Goal: Task Accomplishment & Management: Use online tool/utility

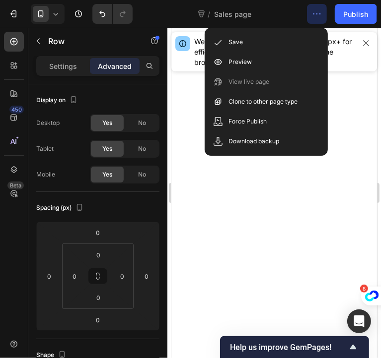
scroll to position [3084, 0]
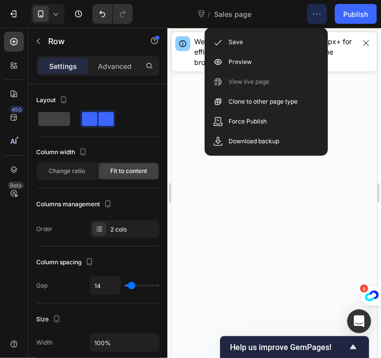
click at [320, 14] on icon "button" at bounding box center [317, 14] width 10 height 10
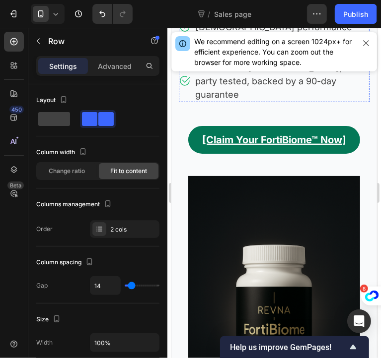
scroll to position [266, 0]
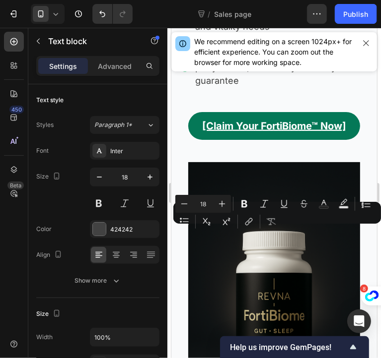
drag, startPoint x: 252, startPoint y: 231, endPoint x: 320, endPoint y: 235, distance: 68.6
click at [245, 204] on icon "Editor contextual toolbar" at bounding box center [244, 204] width 6 height 7
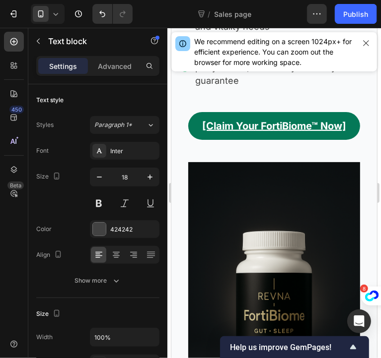
drag, startPoint x: 328, startPoint y: 234, endPoint x: 351, endPoint y: 235, distance: 23.8
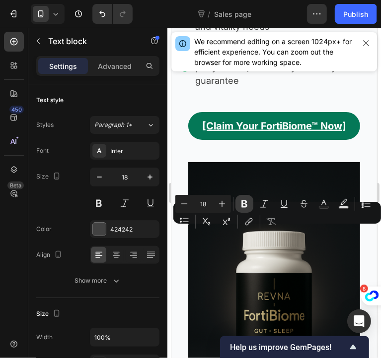
click at [242, 209] on button "Bold" at bounding box center [244, 204] width 18 height 18
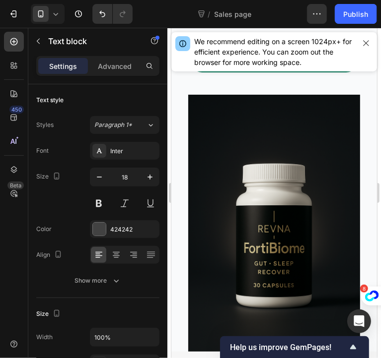
scroll to position [334, 0]
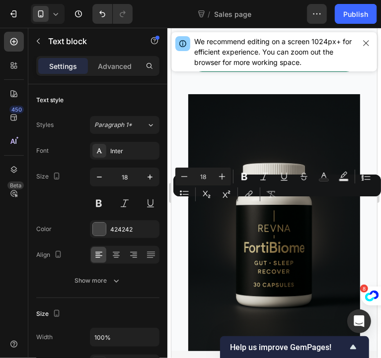
drag, startPoint x: 302, startPoint y: 205, endPoint x: 297, endPoint y: 221, distance: 16.0
click at [243, 177] on icon "Editor contextual toolbar" at bounding box center [244, 176] width 6 height 7
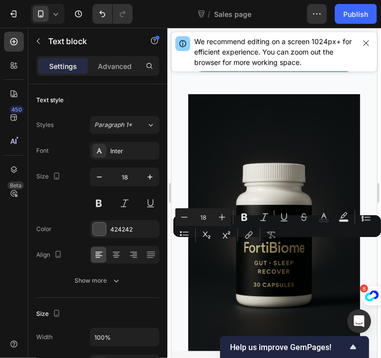
drag, startPoint x: 198, startPoint y: 248, endPoint x: 265, endPoint y: 245, distance: 67.1
click at [240, 215] on icon "Editor contextual toolbar" at bounding box center [244, 217] width 10 height 10
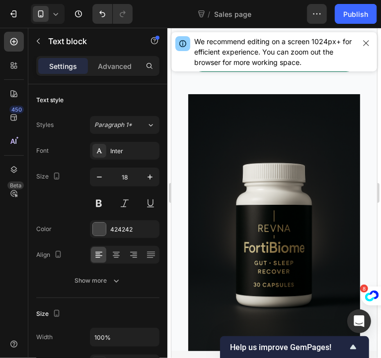
drag, startPoint x: 250, startPoint y: 261, endPoint x: 334, endPoint y: 259, distance: 83.9
drag, startPoint x: 328, startPoint y: 261, endPoint x: 247, endPoint y: 259, distance: 80.9
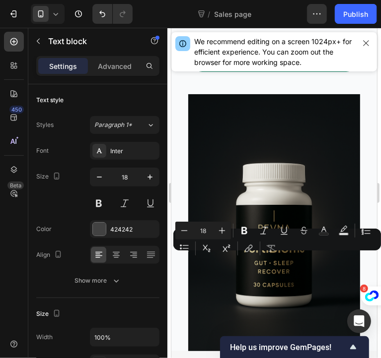
drag, startPoint x: 328, startPoint y: 262, endPoint x: 251, endPoint y: 259, distance: 77.0
click at [244, 231] on icon "Editor contextual toolbar" at bounding box center [244, 230] width 6 height 7
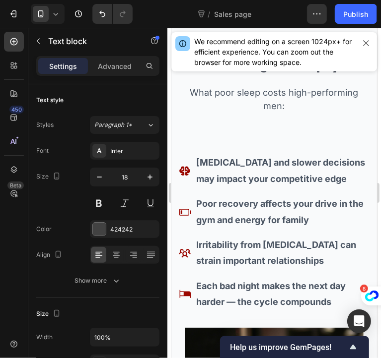
scroll to position [1911, 0]
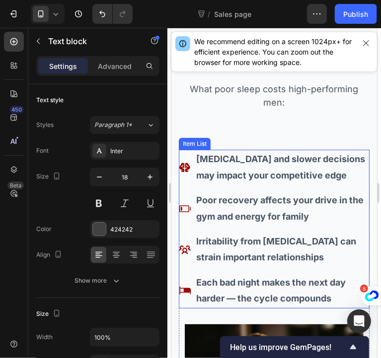
click at [287, 169] on p "[MEDICAL_DATA] and slower decisions may impact your competitive edge" at bounding box center [282, 167] width 172 height 32
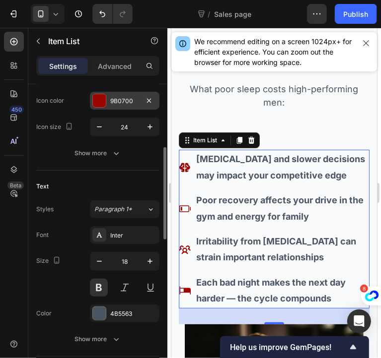
scroll to position [208, 0]
click at [97, 285] on button at bounding box center [99, 287] width 18 height 18
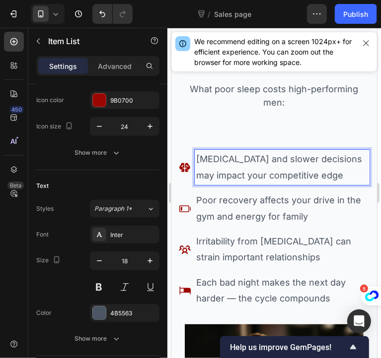
click at [197, 159] on p "[MEDICAL_DATA] and slower decisions may impact your competitive edge" at bounding box center [282, 167] width 172 height 32
drag, startPoint x: 197, startPoint y: 159, endPoint x: 235, endPoint y: 158, distance: 38.2
click at [235, 158] on p "[MEDICAL_DATA] and slower decisions may impact your competitive edge" at bounding box center [282, 167] width 172 height 32
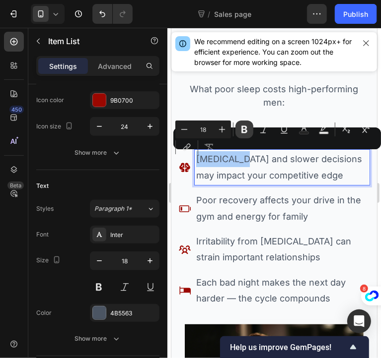
click at [246, 130] on icon "Editor contextual toolbar" at bounding box center [244, 129] width 6 height 7
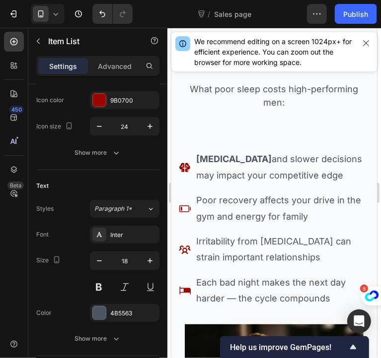
click at [258, 160] on p "[MEDICAL_DATA] and slower decisions may impact your competitive edge" at bounding box center [282, 167] width 172 height 32
drag, startPoint x: 256, startPoint y: 160, endPoint x: 323, endPoint y: 160, distance: 67.5
click at [323, 160] on p "[MEDICAL_DATA] and slower decisions may impact your competitive edge" at bounding box center [282, 167] width 172 height 32
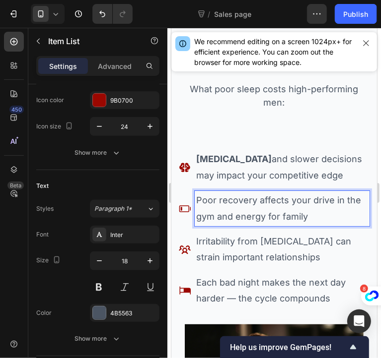
click at [319, 203] on p "Poor recovery affects your drive in the gym and energy for family" at bounding box center [282, 208] width 172 height 32
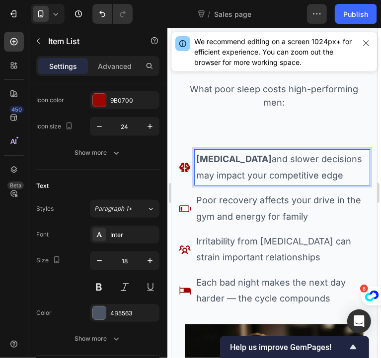
click at [327, 159] on p "[MEDICAL_DATA] and slower decisions may impact your competitive edge" at bounding box center [282, 167] width 172 height 32
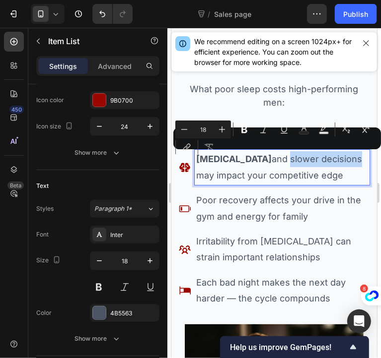
drag, startPoint x: 327, startPoint y: 159, endPoint x: 255, endPoint y: 158, distance: 71.5
click at [255, 158] on p "[MEDICAL_DATA] and slower decisions may impact your competitive edge" at bounding box center [282, 167] width 172 height 32
click at [244, 133] on icon "Editor contextual toolbar" at bounding box center [244, 129] width 6 height 7
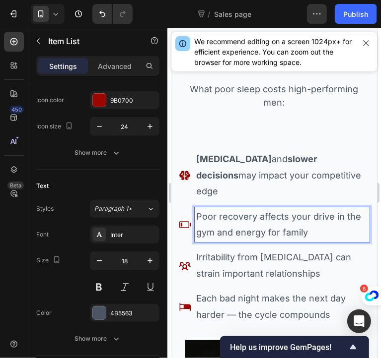
click at [275, 213] on p "Poor recovery affects your drive in the gym and energy for family" at bounding box center [282, 224] width 172 height 32
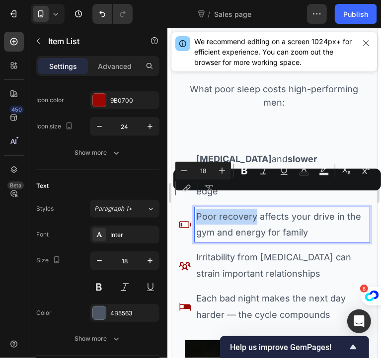
drag, startPoint x: 254, startPoint y: 201, endPoint x: 196, endPoint y: 202, distance: 58.6
click at [196, 208] on p "Poor recovery affects your drive in the gym and energy for family" at bounding box center [282, 224] width 172 height 32
click at [245, 174] on icon "Editor contextual toolbar" at bounding box center [244, 170] width 6 height 7
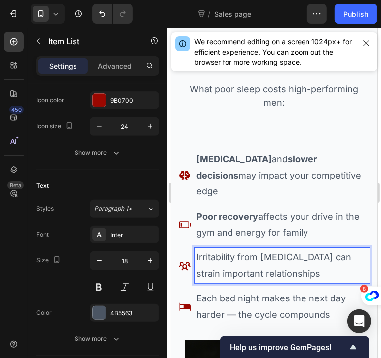
click at [224, 249] on p "Irritability from [MEDICAL_DATA] can strain important relationships" at bounding box center [282, 265] width 172 height 32
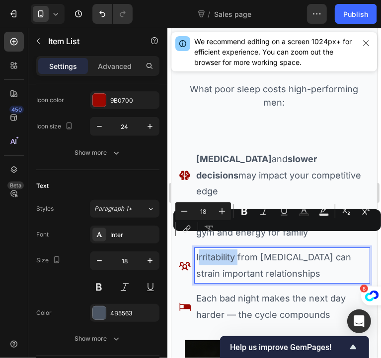
drag, startPoint x: 236, startPoint y: 242, endPoint x: 197, endPoint y: 240, distance: 39.7
click at [197, 249] on p "Irritability from [MEDICAL_DATA] can strain important relationships" at bounding box center [282, 265] width 172 height 32
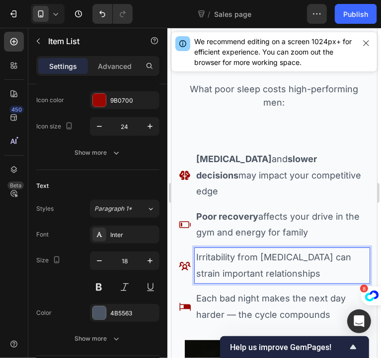
click at [195, 248] on div "Irritability from [MEDICAL_DATA] can strain important relationships" at bounding box center [281, 265] width 175 height 35
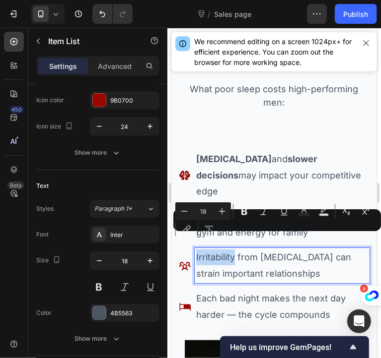
drag, startPoint x: 195, startPoint y: 242, endPoint x: 227, endPoint y: 242, distance: 32.3
click at [227, 248] on div "Irritability from [MEDICAL_DATA] can strain important relationships" at bounding box center [281, 265] width 175 height 35
click at [241, 217] on button "Bold" at bounding box center [244, 212] width 18 height 18
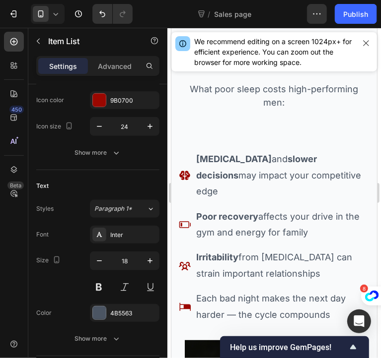
click at [196, 290] on p "Each bad night makes the next day harder — the cycle compounds" at bounding box center [282, 306] width 172 height 32
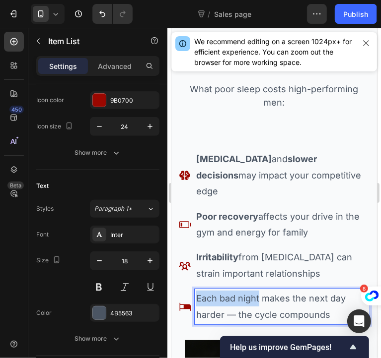
drag, startPoint x: 196, startPoint y: 281, endPoint x: 257, endPoint y: 282, distance: 61.6
click at [257, 290] on p "Each bad night makes the next day harder — the cycle compounds" at bounding box center [282, 306] width 172 height 32
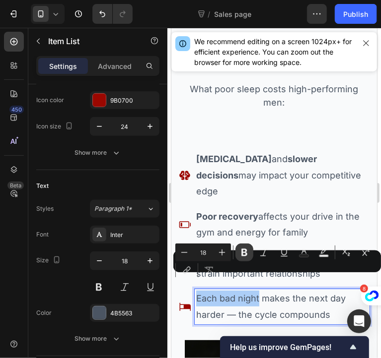
click at [247, 254] on icon "Editor contextual toolbar" at bounding box center [244, 253] width 10 height 10
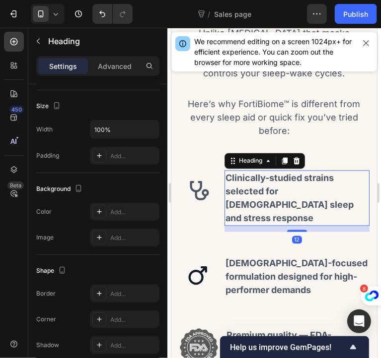
scroll to position [0, 0]
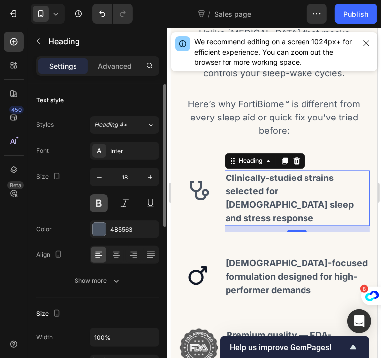
click at [98, 204] on button at bounding box center [99, 204] width 18 height 18
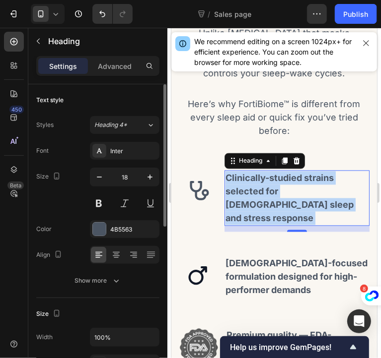
drag, startPoint x: 299, startPoint y: 199, endPoint x: 224, endPoint y: 166, distance: 81.6
click at [225, 171] on p "Clinically-studied strains selected for [DEMOGRAPHIC_DATA] sleep and stress res…" at bounding box center [296, 198] width 143 height 54
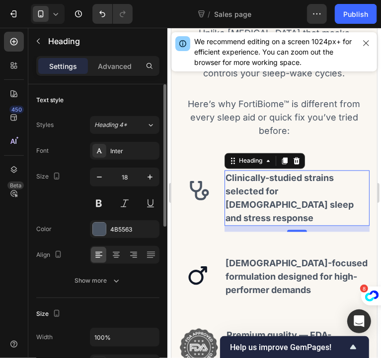
click at [225, 171] on p "Clinically-studied strains selected for [DEMOGRAPHIC_DATA] sleep and stress res…" at bounding box center [296, 198] width 143 height 54
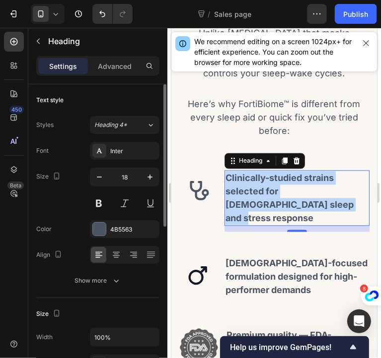
drag, startPoint x: 224, startPoint y: 166, endPoint x: 301, endPoint y: 199, distance: 83.6
click at [301, 199] on p "Clinically-studied strains selected for [DEMOGRAPHIC_DATA] sleep and stress res…" at bounding box center [296, 198] width 143 height 54
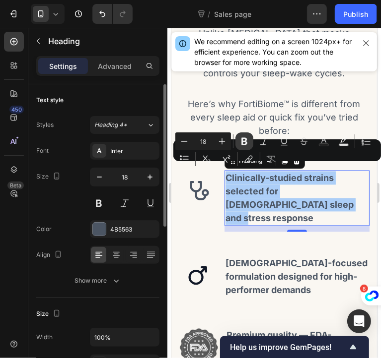
click at [243, 144] on icon "Editor contextual toolbar" at bounding box center [244, 141] width 6 height 7
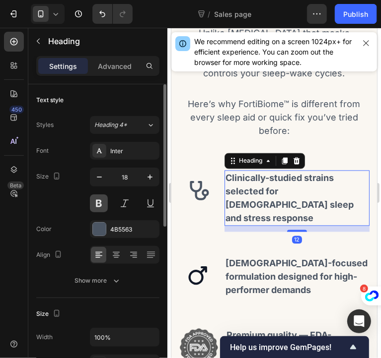
click at [100, 207] on button at bounding box center [99, 204] width 18 height 18
click at [130, 205] on button at bounding box center [125, 204] width 18 height 18
click at [96, 204] on button at bounding box center [99, 204] width 18 height 18
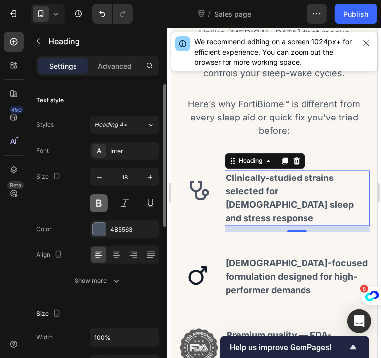
click at [96, 204] on button at bounding box center [99, 204] width 18 height 18
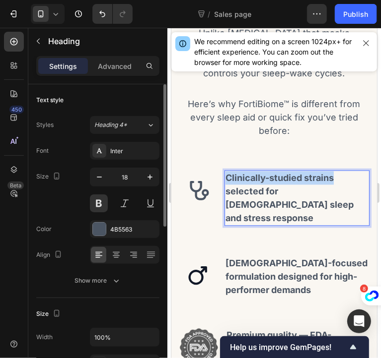
drag, startPoint x: 336, startPoint y: 171, endPoint x: 224, endPoint y: 164, distance: 112.4
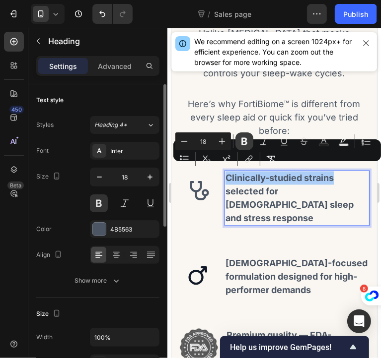
click at [248, 140] on icon "Editor contextual toolbar" at bounding box center [244, 141] width 10 height 10
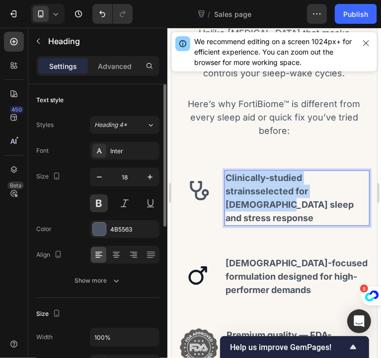
drag, startPoint x: 224, startPoint y: 171, endPoint x: 333, endPoint y: 180, distance: 108.6
click at [333, 180] on p "Clinically-studied strains selected for [DEMOGRAPHIC_DATA] sleep and stress res…" at bounding box center [296, 198] width 143 height 54
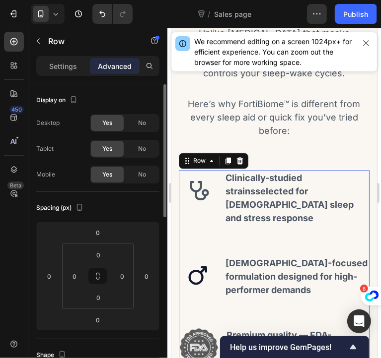
click at [302, 225] on div "Icon Clinically-studied strains selected for [DEMOGRAPHIC_DATA] sleep and stres…" at bounding box center [273, 316] width 191 height 293
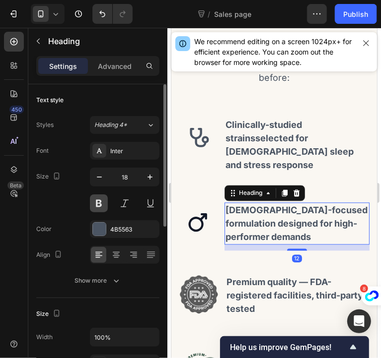
click at [103, 202] on button at bounding box center [99, 204] width 18 height 18
click at [129, 155] on div "Inter" at bounding box center [124, 151] width 69 height 18
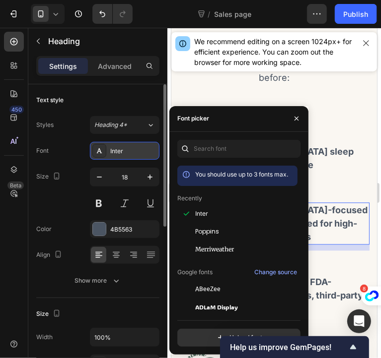
click at [129, 155] on div "Inter" at bounding box center [124, 151] width 69 height 18
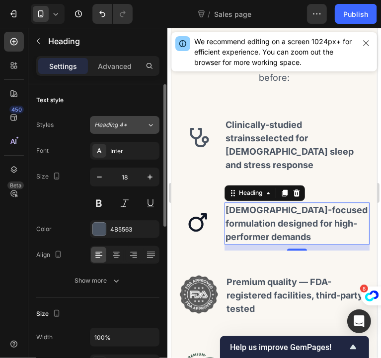
click at [129, 129] on div "Heading 4*" at bounding box center [114, 125] width 40 height 9
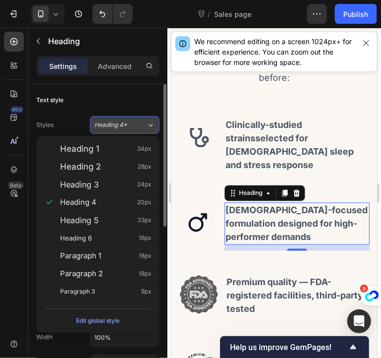
click at [129, 129] on div "Heading 4*" at bounding box center [114, 125] width 40 height 9
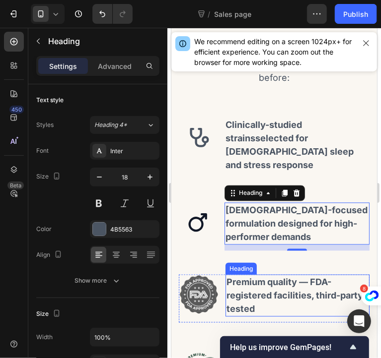
scroll to position [2906, 0]
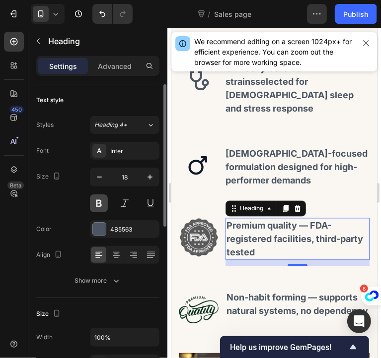
click at [100, 208] on button at bounding box center [99, 204] width 18 height 18
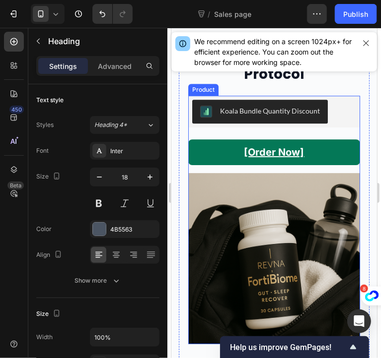
scroll to position [3446, 0]
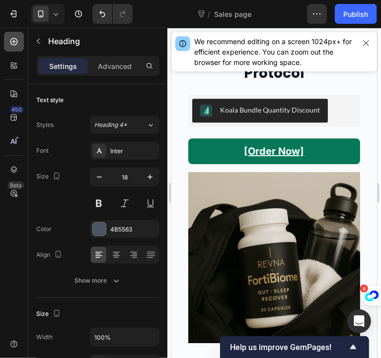
click at [13, 44] on icon at bounding box center [14, 42] width 10 height 10
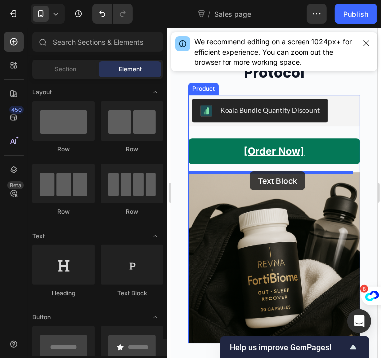
drag, startPoint x: 284, startPoint y: 157, endPoint x: 249, endPoint y: 171, distance: 37.4
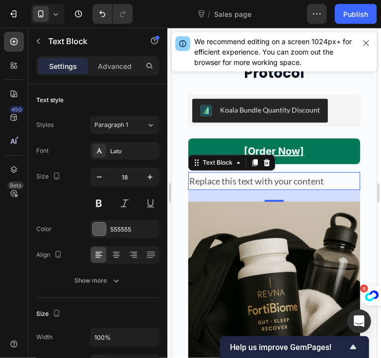
click at [325, 181] on div "Replace this text with your content" at bounding box center [274, 181] width 172 height 18
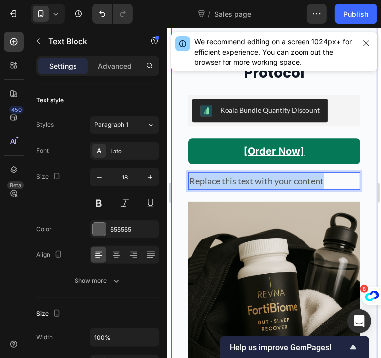
drag, startPoint x: 325, startPoint y: 181, endPoint x: 165, endPoint y: 181, distance: 159.8
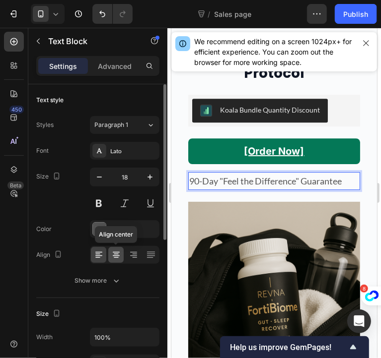
click at [115, 249] on div at bounding box center [115, 255] width 15 height 16
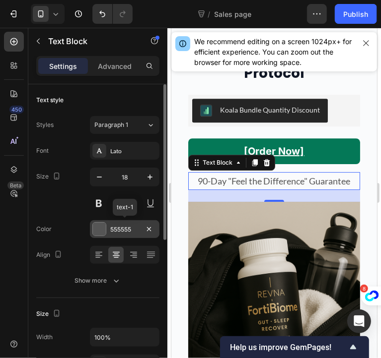
click at [125, 231] on div "555555" at bounding box center [124, 229] width 29 height 9
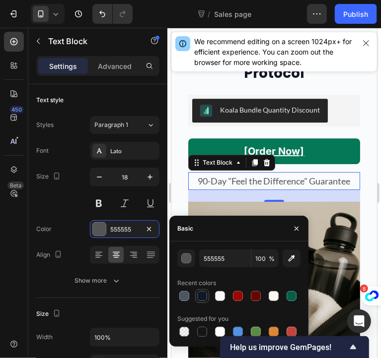
click at [202, 291] on div at bounding box center [202, 296] width 10 height 10
type input "111827"
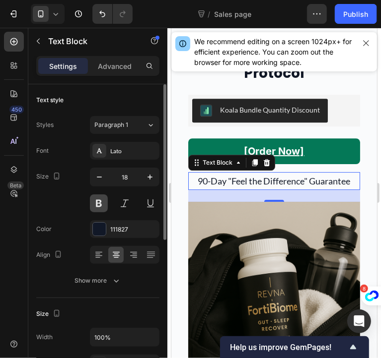
click at [106, 206] on button at bounding box center [99, 204] width 18 height 18
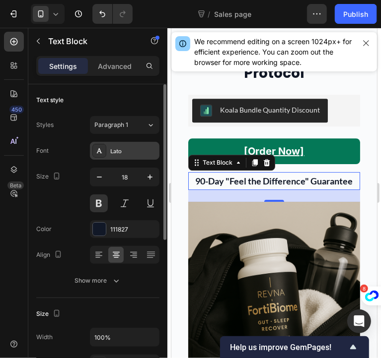
click at [126, 152] on div "Lato" at bounding box center [133, 151] width 47 height 9
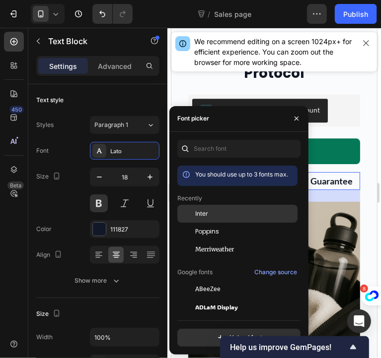
click at [201, 210] on span "Inter" at bounding box center [201, 213] width 13 height 9
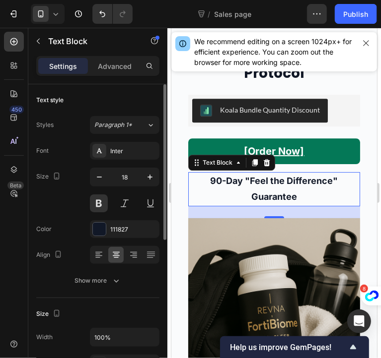
click at [69, 191] on div "Size 18" at bounding box center [97, 190] width 123 height 45
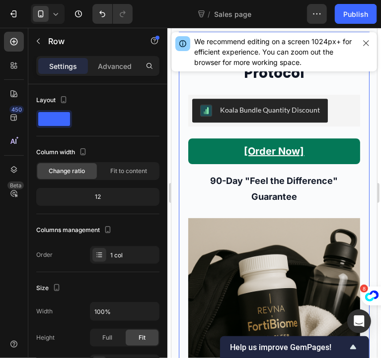
click at [358, 188] on div "Select Your FortiBiome™ Protocol Heading Koala Bundle Quantity Discount Koala B…" at bounding box center [273, 218] width 191 height 342
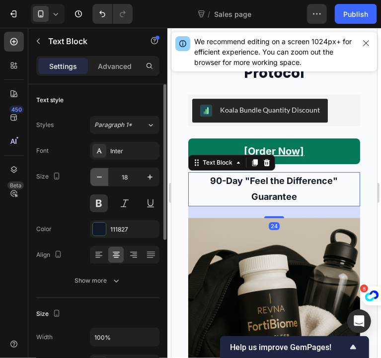
click at [102, 176] on icon "button" at bounding box center [99, 177] width 10 height 10
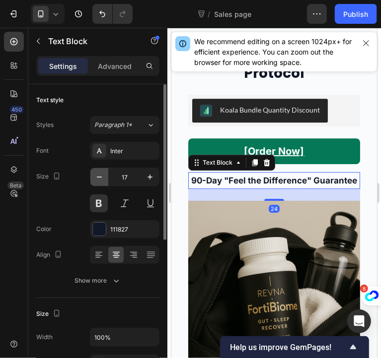
type input "16"
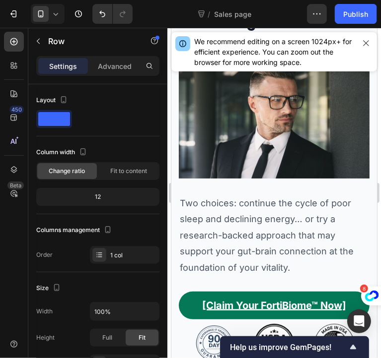
scroll to position [4202, 0]
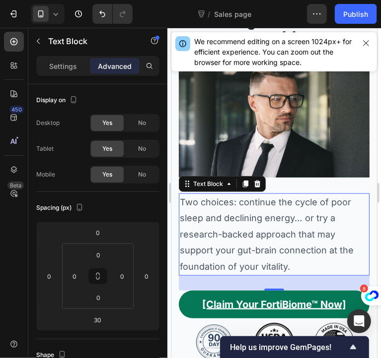
click at [275, 256] on p "Two choices: continue the cycle of poor sleep and declining energy… or try a re…" at bounding box center [273, 234] width 189 height 80
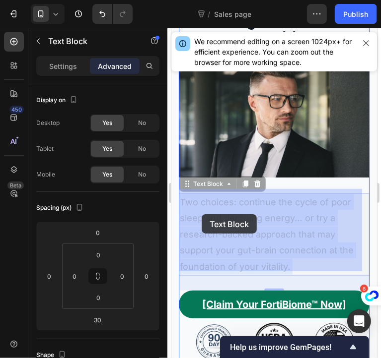
drag, startPoint x: 330, startPoint y: 198, endPoint x: 201, endPoint y: 214, distance: 129.6
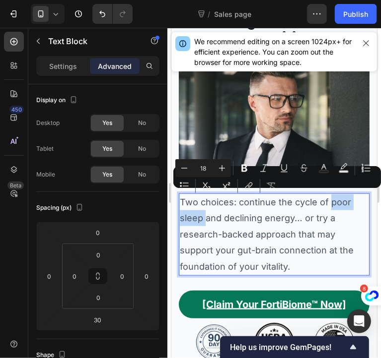
drag, startPoint x: 201, startPoint y: 214, endPoint x: 329, endPoint y: 199, distance: 128.4
click at [329, 199] on p "Two choices: continue the cycle of poor sleep and declining energy… or try a re…" at bounding box center [273, 234] width 189 height 80
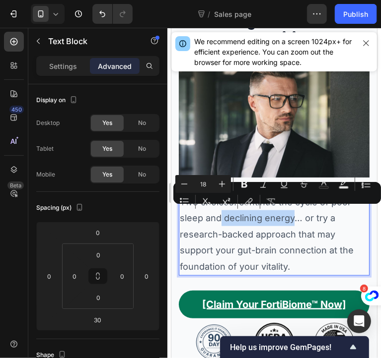
drag, startPoint x: 221, startPoint y: 216, endPoint x: 295, endPoint y: 216, distance: 74.0
click at [295, 216] on p "Two choices: continue the cycle of poor sleep and declining energy… or try a re…" at bounding box center [273, 234] width 189 height 80
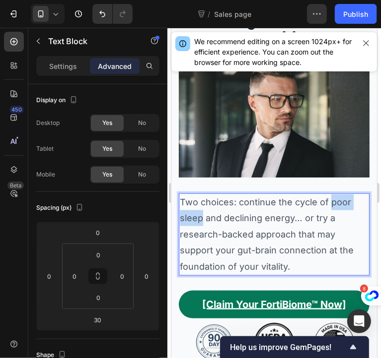
drag, startPoint x: 201, startPoint y: 216, endPoint x: 328, endPoint y: 195, distance: 129.3
click at [328, 195] on p "Two choices: continue the cycle of poor sleep and declining energy… or try a re…" at bounding box center [273, 234] width 189 height 80
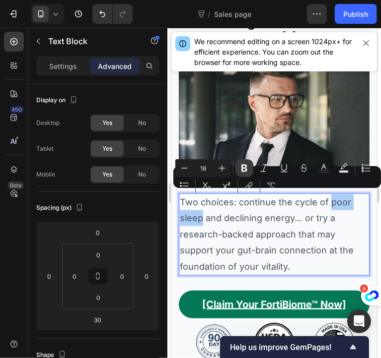
click at [243, 169] on icon "Editor contextual toolbar" at bounding box center [244, 168] width 10 height 10
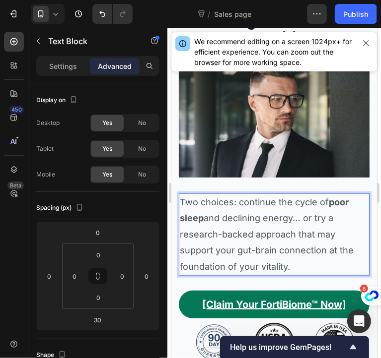
click at [234, 214] on p "Two choices: continue the cycle of poor sleep and declining energy… or try a re…" at bounding box center [273, 234] width 189 height 80
drag, startPoint x: 234, startPoint y: 214, endPoint x: 259, endPoint y: 216, distance: 24.9
click at [259, 216] on p "Two choices: continue the cycle of poor sleep and declining energy… or try a re…" at bounding box center [273, 234] width 189 height 80
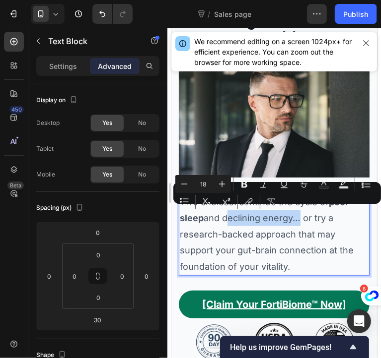
drag, startPoint x: 293, startPoint y: 216, endPoint x: 222, endPoint y: 213, distance: 70.5
click at [222, 213] on p "Two choices: continue the cycle of poor sleep and declining energy… or try a re…" at bounding box center [273, 234] width 189 height 80
click at [241, 184] on icon "Editor contextual toolbar" at bounding box center [244, 184] width 10 height 10
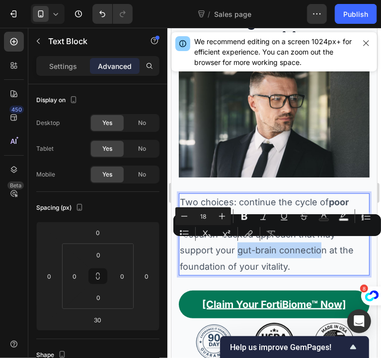
drag, startPoint x: 236, startPoint y: 247, endPoint x: 321, endPoint y: 246, distance: 85.4
click at [321, 246] on p "Two choices: continue the cycle of poor sleep and declining energy … or try a r…" at bounding box center [273, 234] width 189 height 80
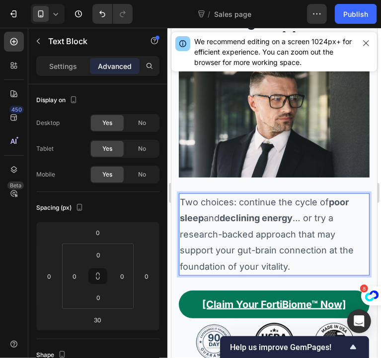
click at [325, 248] on p "Two choices: continue the cycle of poor sleep and declining energy … or try a r…" at bounding box center [273, 234] width 189 height 80
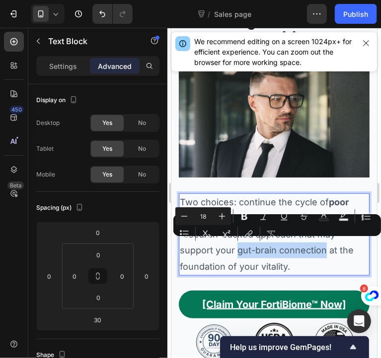
drag, startPoint x: 325, startPoint y: 248, endPoint x: 237, endPoint y: 246, distance: 87.4
click at [237, 246] on p "Two choices: continue the cycle of poor sleep and declining energy … or try a r…" at bounding box center [273, 234] width 189 height 80
click at [247, 217] on icon "Editor contextual toolbar" at bounding box center [244, 216] width 6 height 7
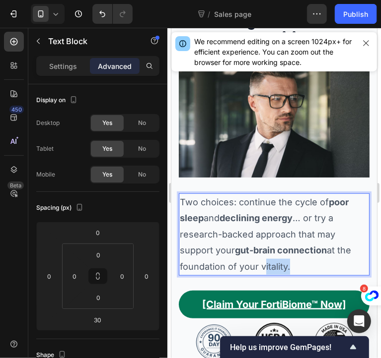
drag, startPoint x: 287, startPoint y: 265, endPoint x: 260, endPoint y: 263, distance: 26.8
click at [260, 263] on p "Two choices: continue the cycle of poor sleep and declining energy … or try a r…" at bounding box center [273, 234] width 189 height 80
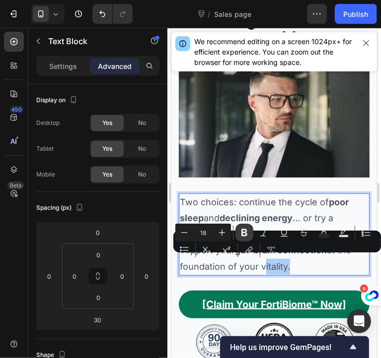
click at [244, 233] on icon "Editor contextual toolbar" at bounding box center [244, 232] width 6 height 7
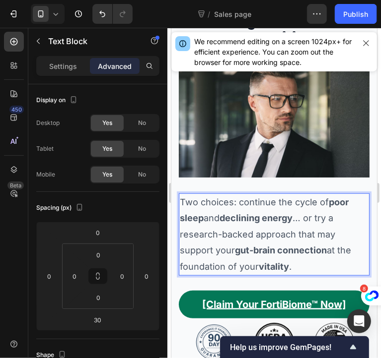
click at [281, 222] on p "Two choices: continue the cycle of poor sleep and declining energy … or try a r…" at bounding box center [273, 234] width 189 height 80
click at [339, 231] on p "Two choices: continue the cycle of poor sleep and declining energy … or try a r…" at bounding box center [273, 234] width 189 height 80
drag, startPoint x: 339, startPoint y: 231, endPoint x: 313, endPoint y: 231, distance: 25.8
click at [313, 231] on p "Two choices: continue the cycle of poor sleep and declining energy … or try a r…" at bounding box center [273, 234] width 189 height 80
click at [347, 228] on p "Two choices: continue the cycle of poor sleep and declining energy … or try a r…" at bounding box center [273, 234] width 189 height 80
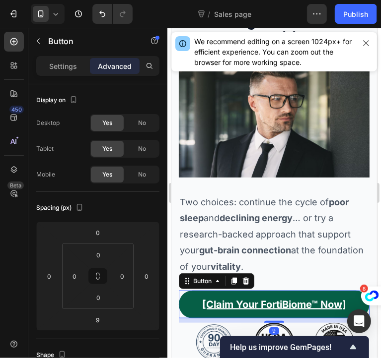
click at [275, 312] on link "[Claim Your FortiBiome™ Now]" at bounding box center [273, 304] width 191 height 28
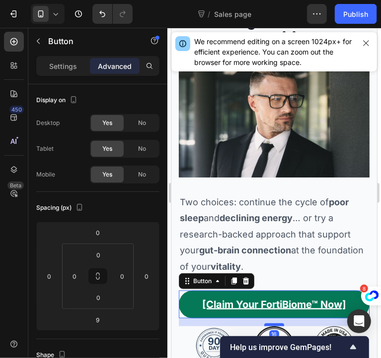
click at [265, 323] on div at bounding box center [274, 324] width 20 height 3
type input "16"
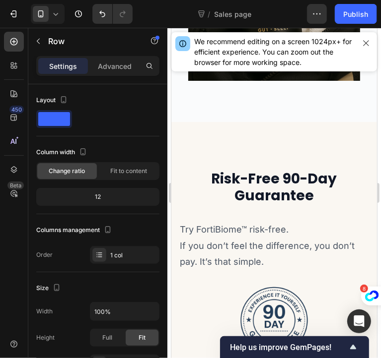
scroll to position [3738, 0]
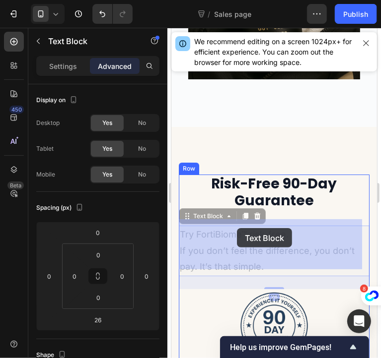
drag, startPoint x: 196, startPoint y: 228, endPoint x: 232, endPoint y: 228, distance: 35.7
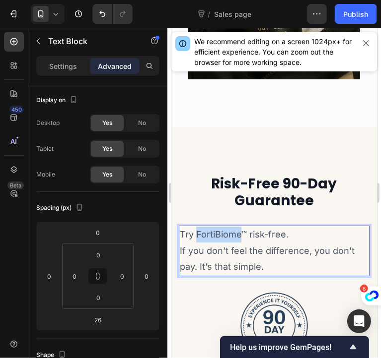
click at [195, 227] on p "Try FortiBiome™ risk-free." at bounding box center [273, 234] width 189 height 16
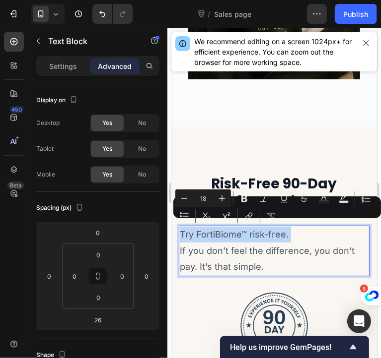
click at [195, 227] on p "Try FortiBiome™ risk-free." at bounding box center [273, 234] width 189 height 16
drag, startPoint x: 195, startPoint y: 227, endPoint x: 285, endPoint y: 227, distance: 89.8
click at [285, 227] on p "Try FortiBiome™ risk-free." at bounding box center [273, 234] width 189 height 16
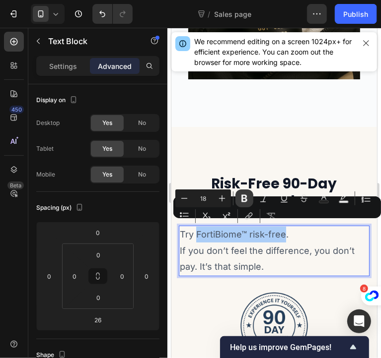
click at [248, 201] on icon "Editor contextual toolbar" at bounding box center [244, 199] width 10 height 10
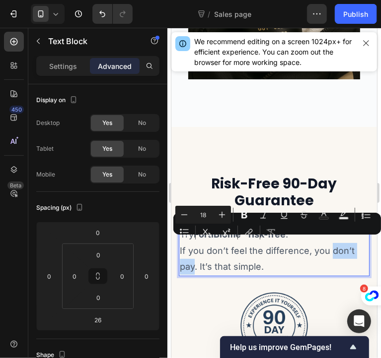
drag, startPoint x: 331, startPoint y: 246, endPoint x: 194, endPoint y: 260, distance: 138.1
click at [194, 260] on p "If you don’t feel the difference, you don’t pay. It’s that simple." at bounding box center [273, 259] width 189 height 32
drag, startPoint x: 210, startPoint y: 260, endPoint x: 329, endPoint y: 243, distance: 120.3
click at [329, 243] on p "If you don’t feel the difference, you get refound. It’s that simple." at bounding box center [273, 259] width 189 height 32
click at [240, 214] on icon "Editor contextual toolbar" at bounding box center [244, 215] width 10 height 10
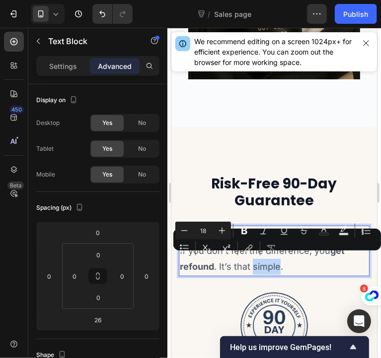
drag, startPoint x: 251, startPoint y: 260, endPoint x: 278, endPoint y: 262, distance: 26.8
click at [278, 262] on p "If you don’t feel the difference, you get refound . It’s that simple." at bounding box center [273, 259] width 189 height 32
click at [243, 230] on icon "Editor contextual toolbar" at bounding box center [244, 230] width 6 height 7
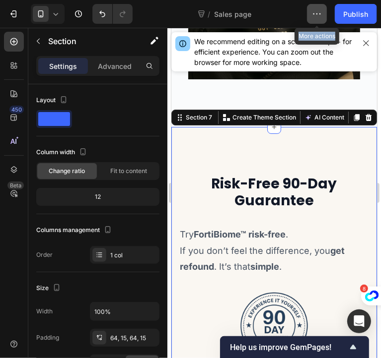
drag, startPoint x: 316, startPoint y: 24, endPoint x: 316, endPoint y: 17, distance: 6.9
click at [316, 17] on div "7 Sales Funnel - [DATE] 14:48:10 / Sales page More actions Preview Save Publish" at bounding box center [190, 14] width 381 height 28
click at [316, 17] on icon "button" at bounding box center [317, 14] width 10 height 10
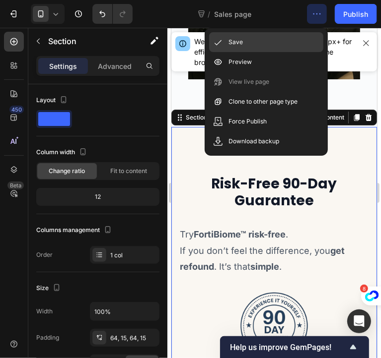
click at [268, 40] on div "Save" at bounding box center [266, 42] width 114 height 20
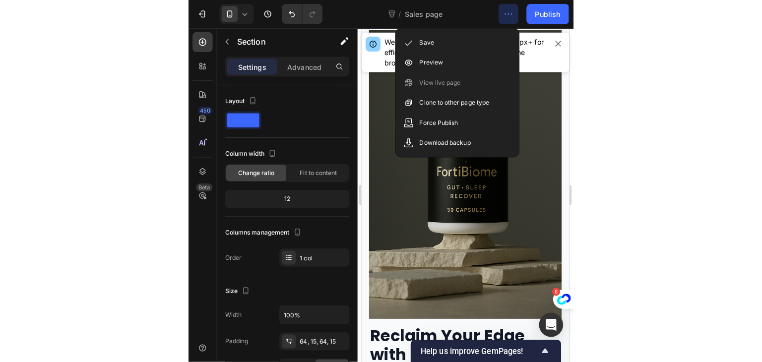
scroll to position [0, 0]
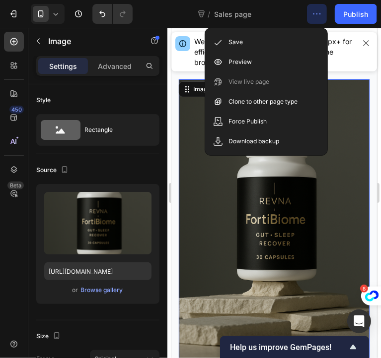
click at [344, 92] on img at bounding box center [273, 222] width 191 height 286
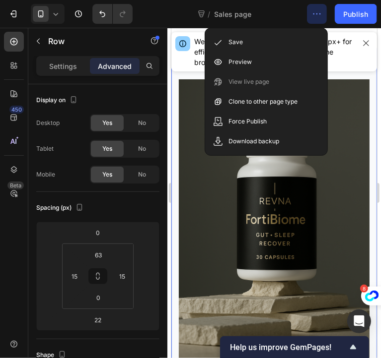
click at [313, 14] on icon "button" at bounding box center [317, 14] width 10 height 10
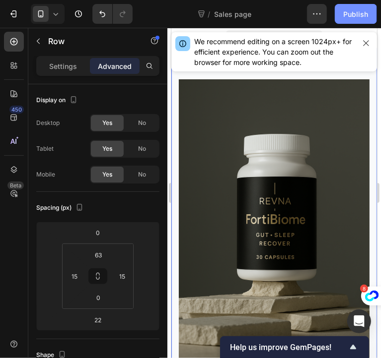
click at [347, 16] on div "Publish" at bounding box center [355, 14] width 25 height 10
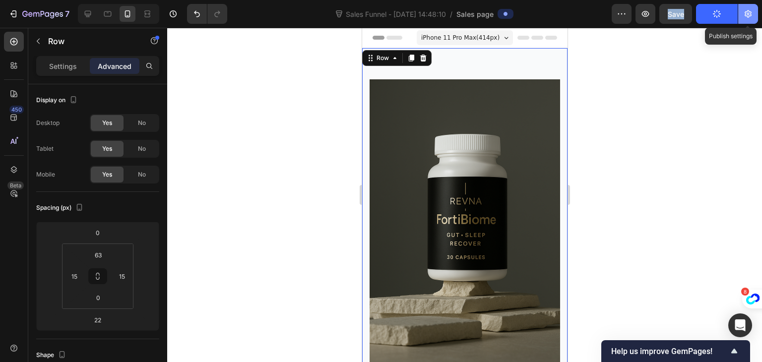
click at [380, 16] on icon "button" at bounding box center [749, 14] width 10 height 10
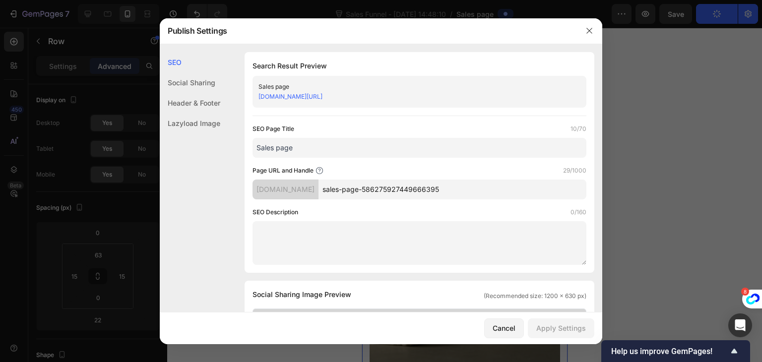
click at [182, 100] on div "Header & Footer" at bounding box center [190, 103] width 61 height 20
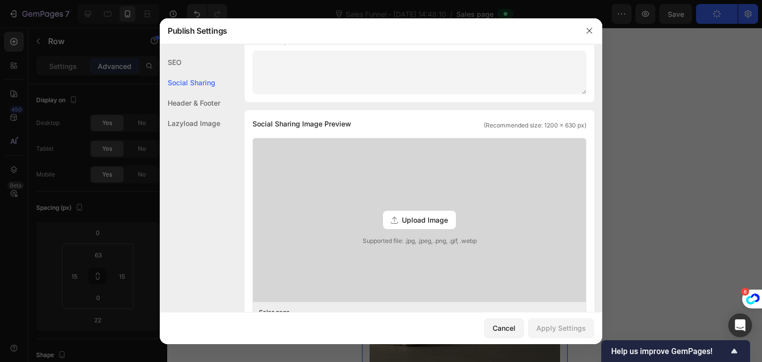
scroll to position [117, 0]
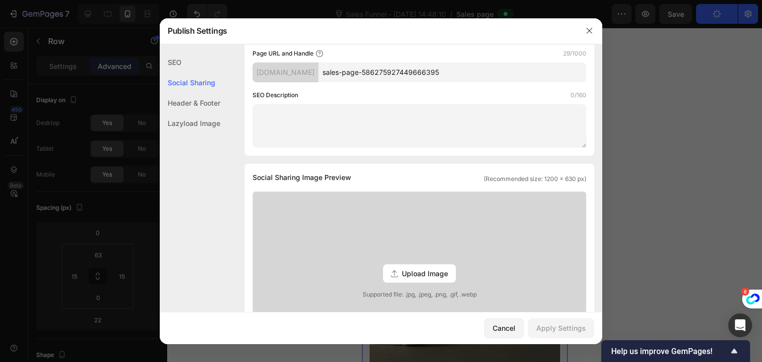
drag, startPoint x: 468, startPoint y: 74, endPoint x: 305, endPoint y: 59, distance: 163.5
click at [305, 59] on div "Page URL and Handle 29/1000 [DOMAIN_NAME] sales-page-586275927449666395" at bounding box center [420, 66] width 334 height 34
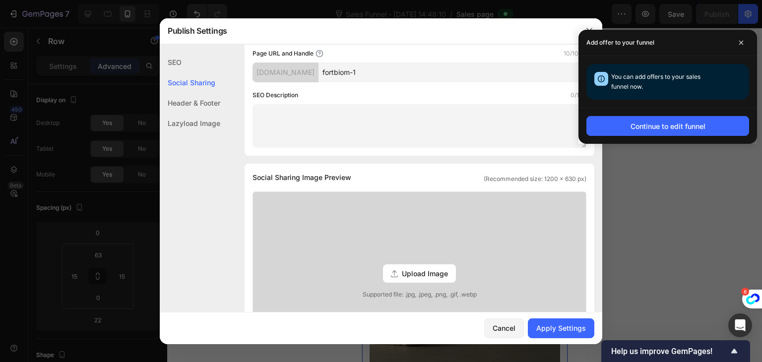
click at [376, 71] on input "fortbiom-1" at bounding box center [453, 73] width 268 height 20
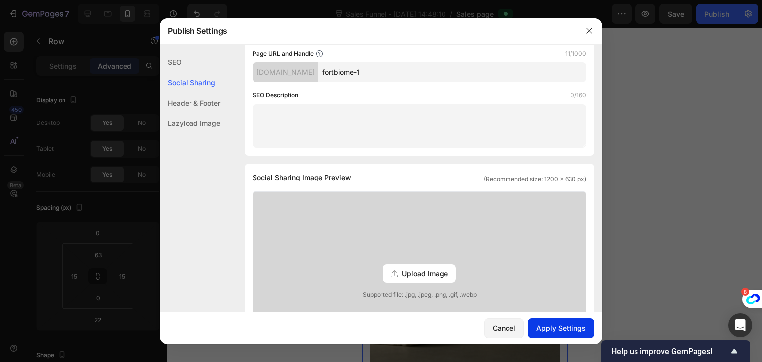
type input "fortbiome-1"
click at [380, 326] on div "Apply Settings" at bounding box center [562, 328] width 50 height 10
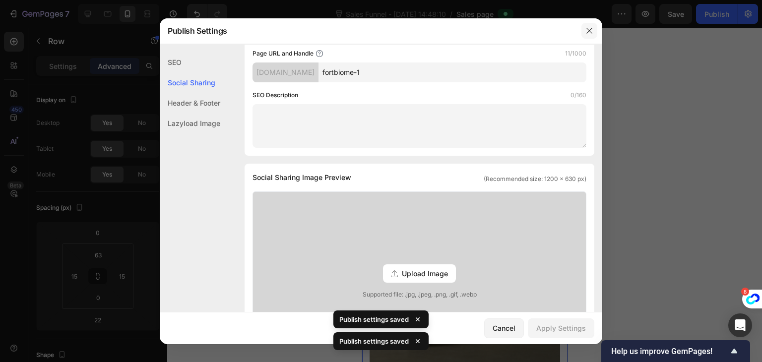
click at [380, 36] on button "button" at bounding box center [590, 31] width 16 height 16
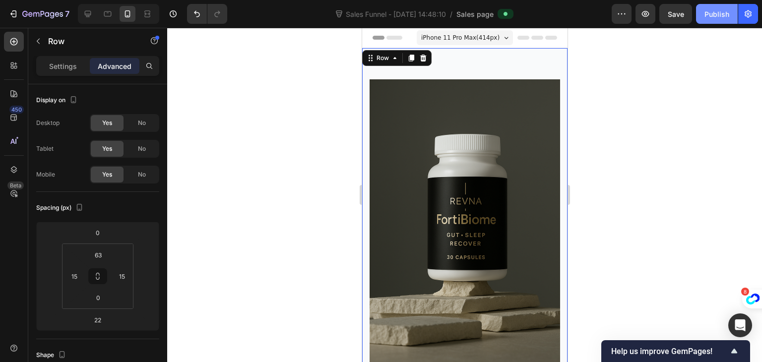
drag, startPoint x: 725, startPoint y: 18, endPoint x: 131, endPoint y: 81, distance: 597.5
click at [380, 18] on div "Publish" at bounding box center [717, 14] width 25 height 10
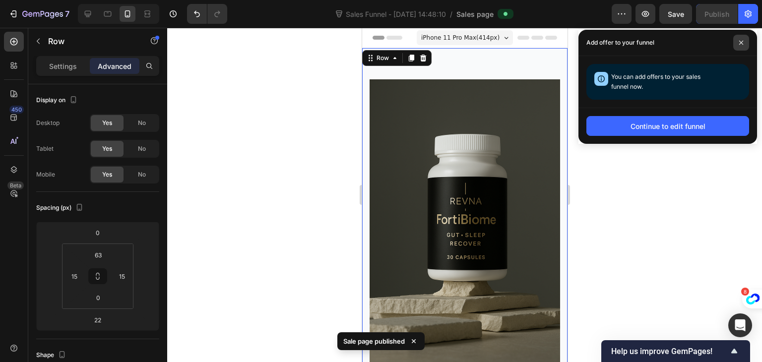
click at [380, 40] on span at bounding box center [742, 43] width 16 height 16
